Goal: Information Seeking & Learning: Check status

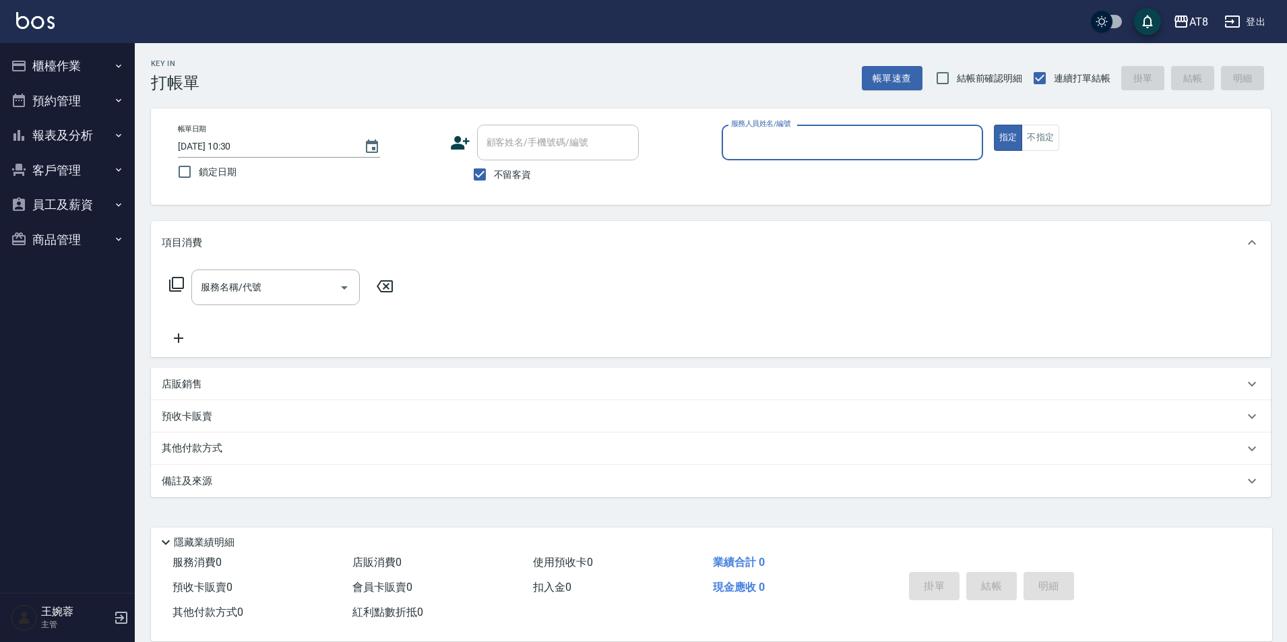
click at [67, 128] on button "報表及分析" at bounding box center [67, 135] width 124 height 35
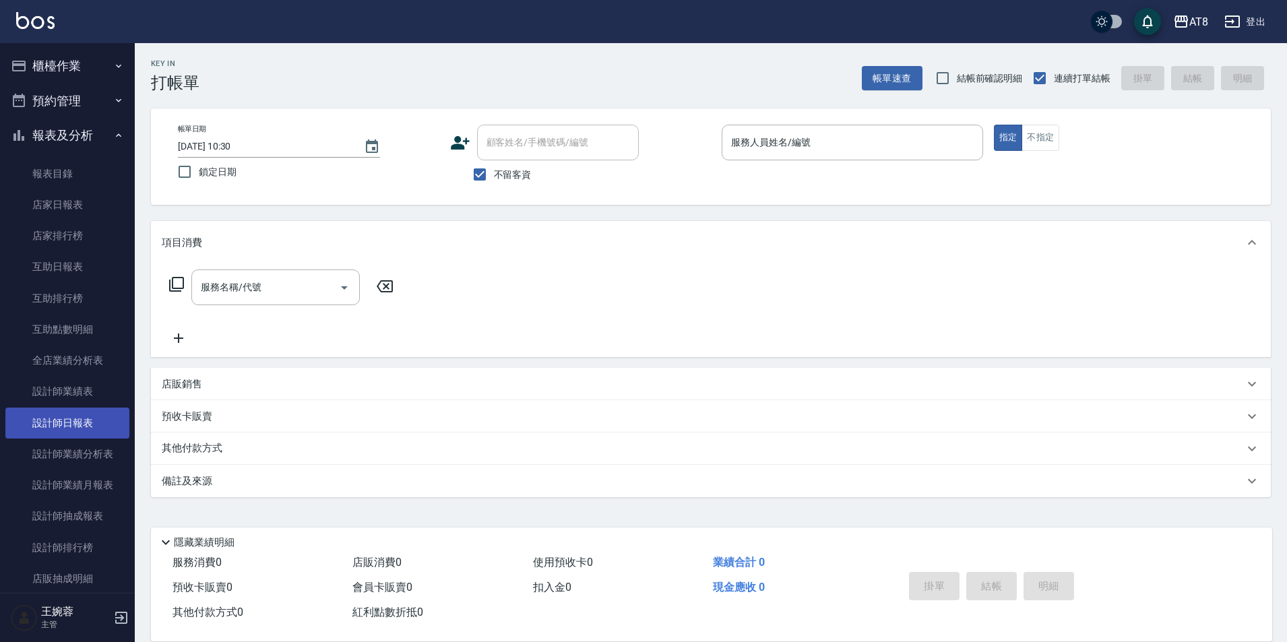
click at [63, 427] on link "設計師日報表" at bounding box center [67, 423] width 124 height 31
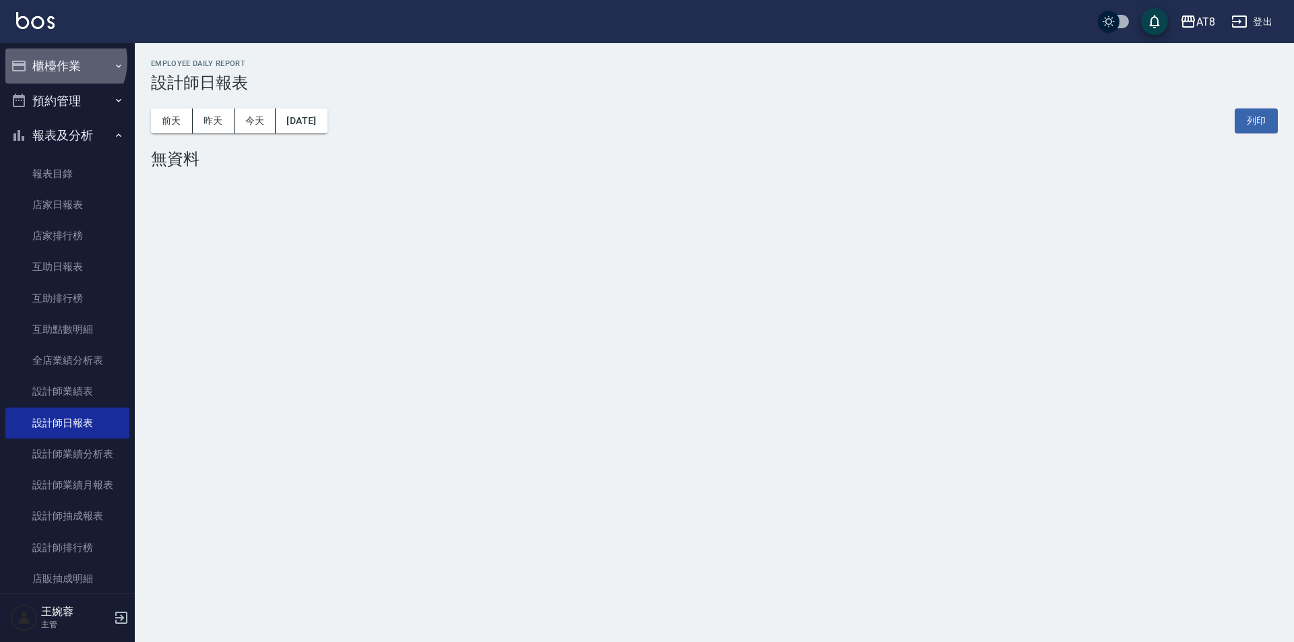
click at [61, 61] on button "櫃檯作業" at bounding box center [67, 66] width 124 height 35
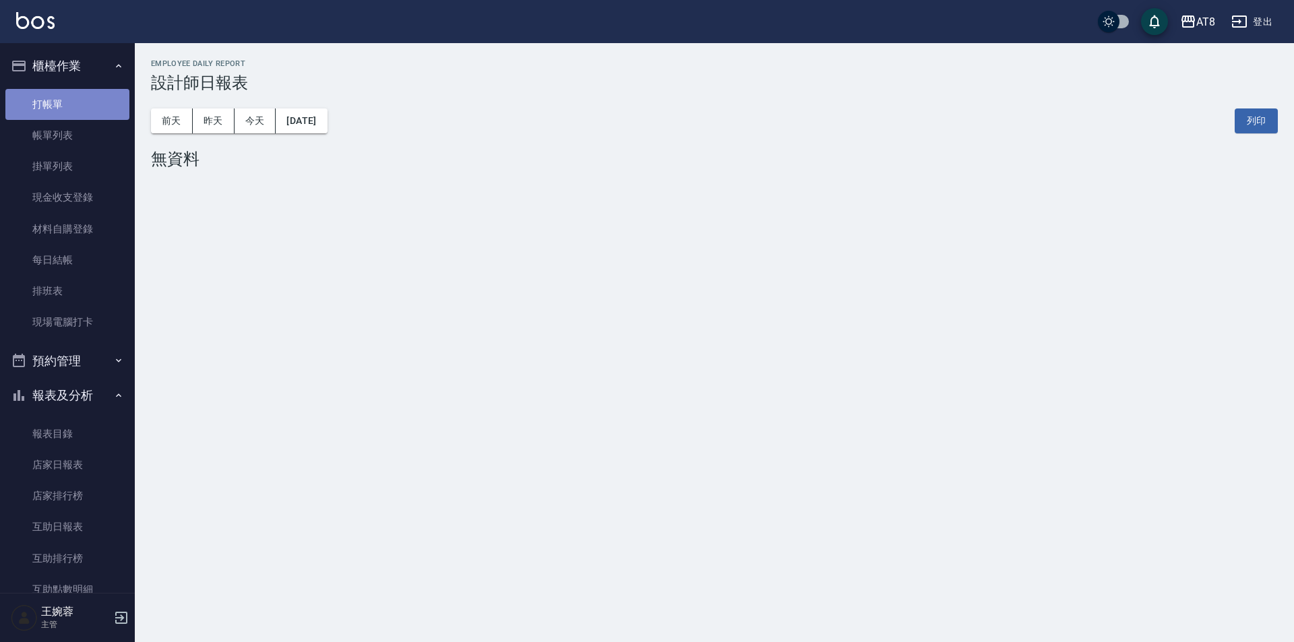
click at [68, 106] on link "打帳單" at bounding box center [67, 104] width 124 height 31
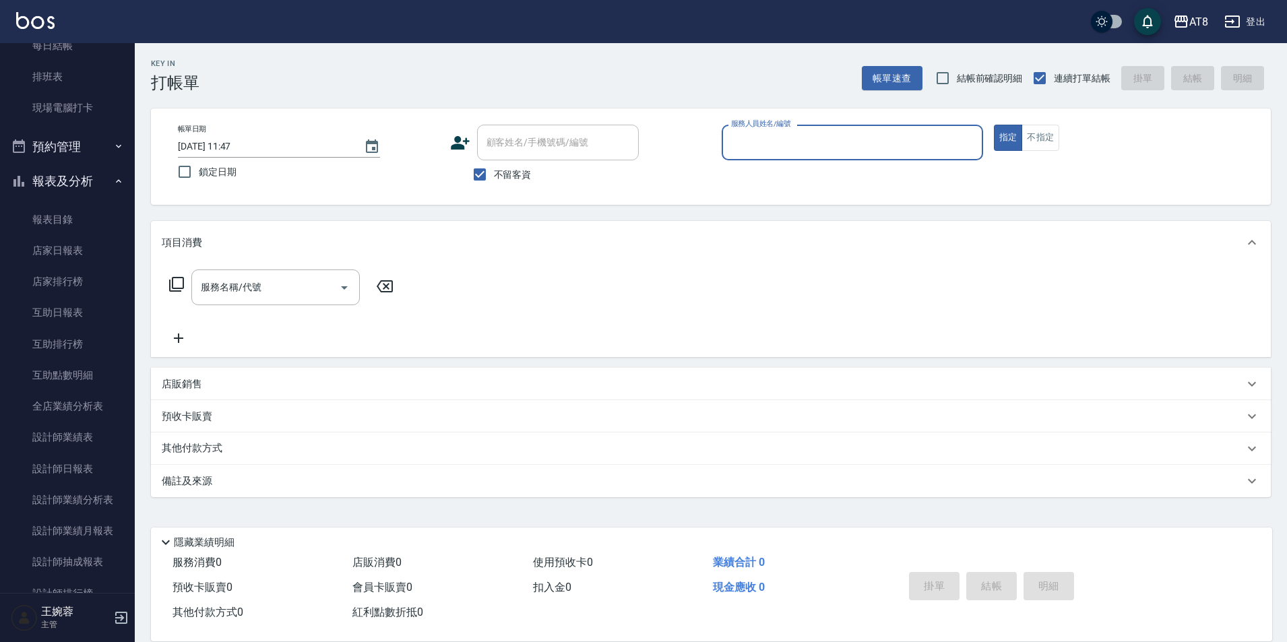
scroll to position [266, 0]
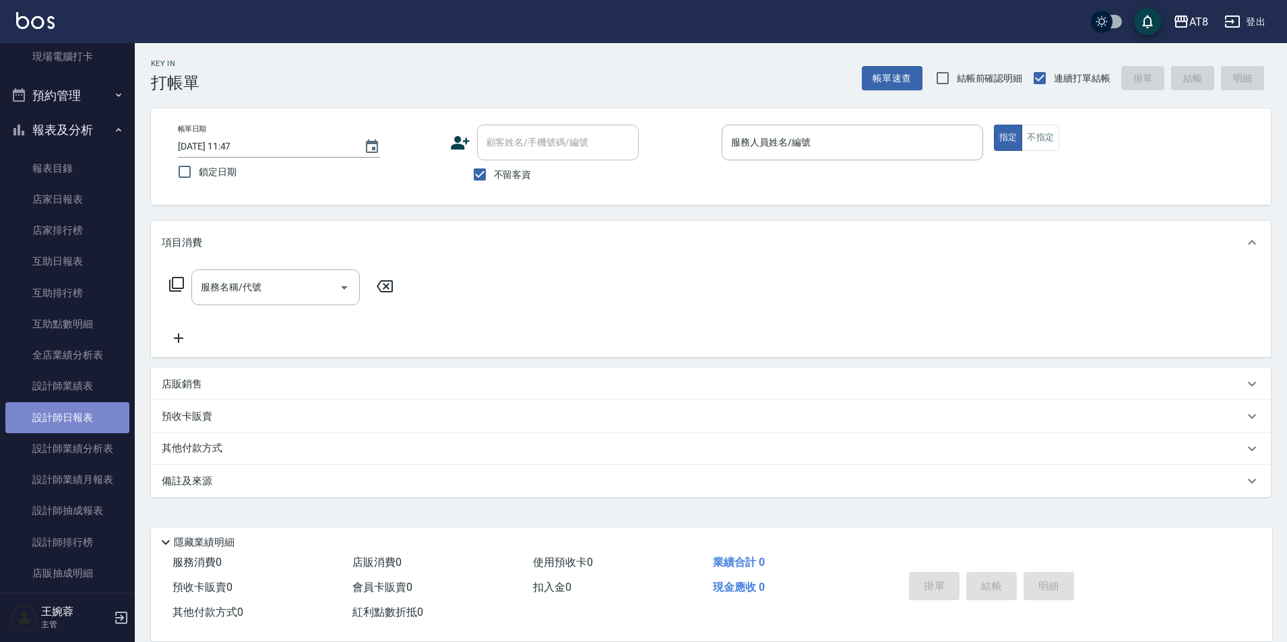
click at [92, 415] on link "設計師日報表" at bounding box center [67, 417] width 124 height 31
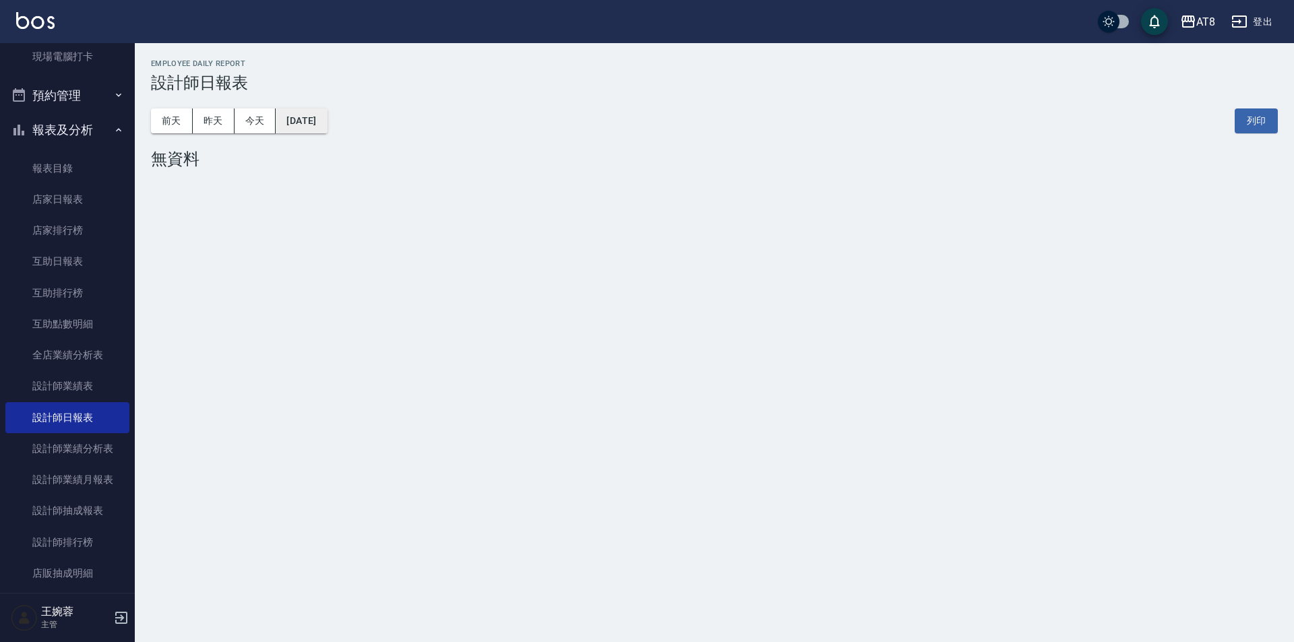
click at [315, 127] on button "[DATE]" at bounding box center [301, 121] width 51 height 25
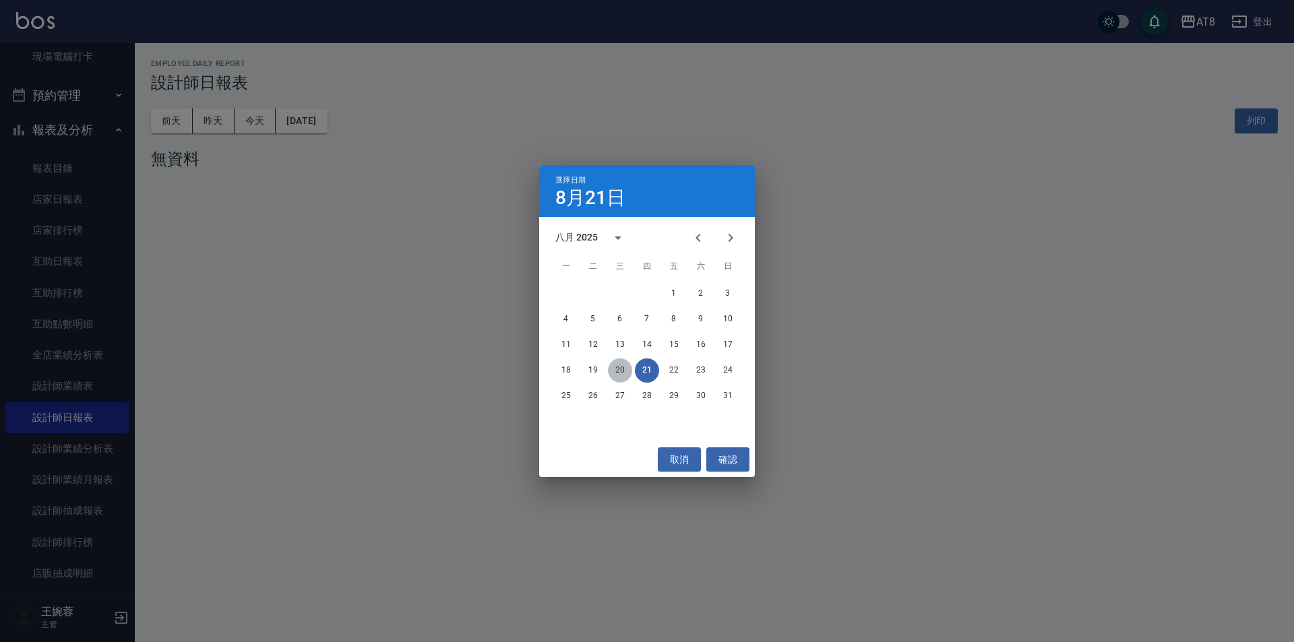
click at [618, 369] on button "20" at bounding box center [620, 371] width 24 height 24
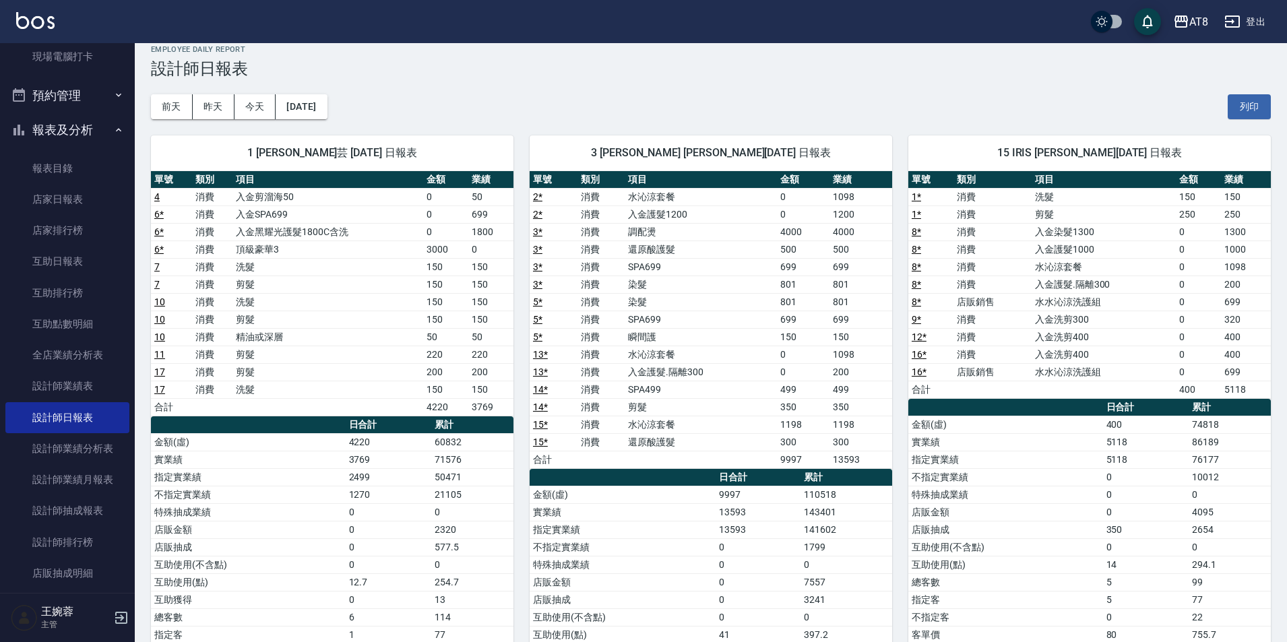
scroll to position [11, 0]
